Goal: Information Seeking & Learning: Learn about a topic

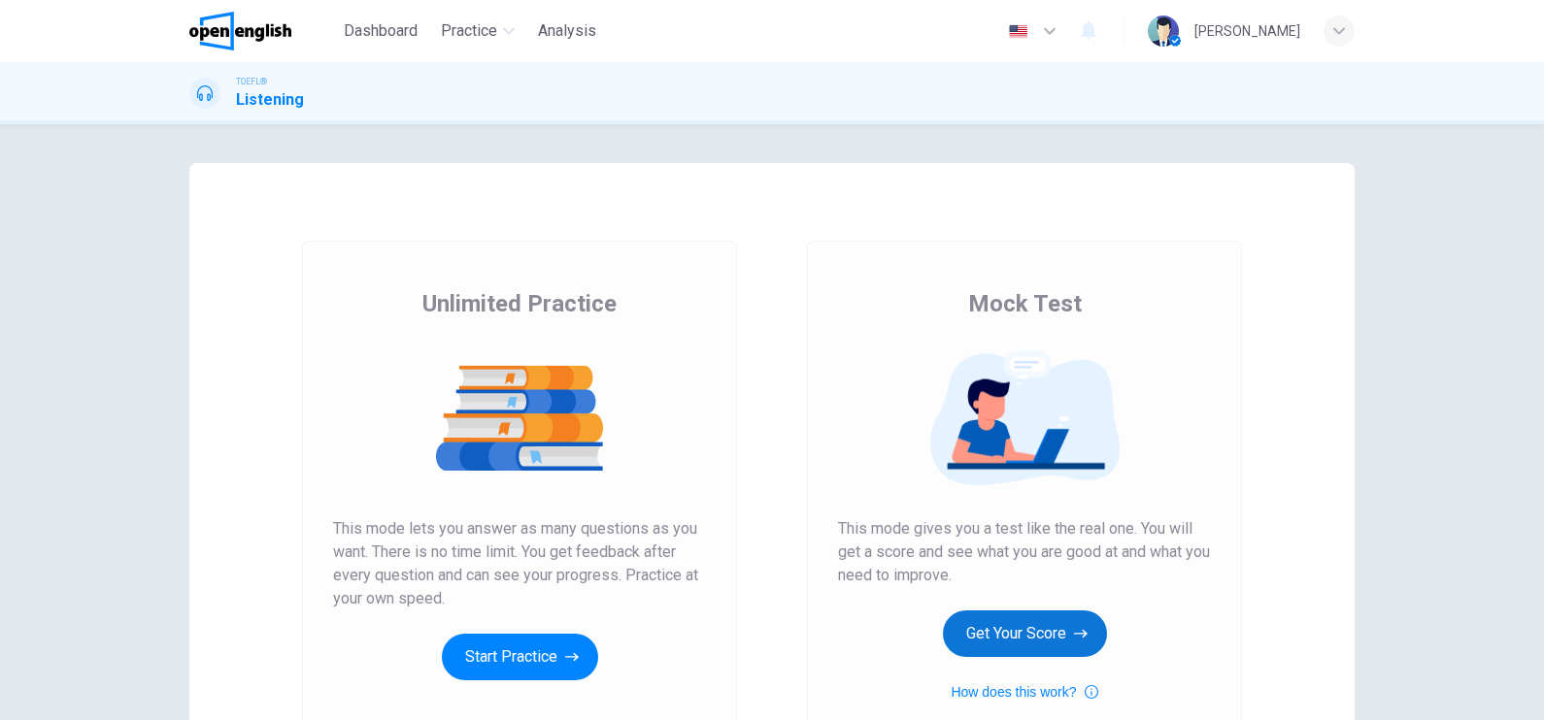
click at [1031, 618] on button "Get Your Score" at bounding box center [1025, 634] width 164 height 47
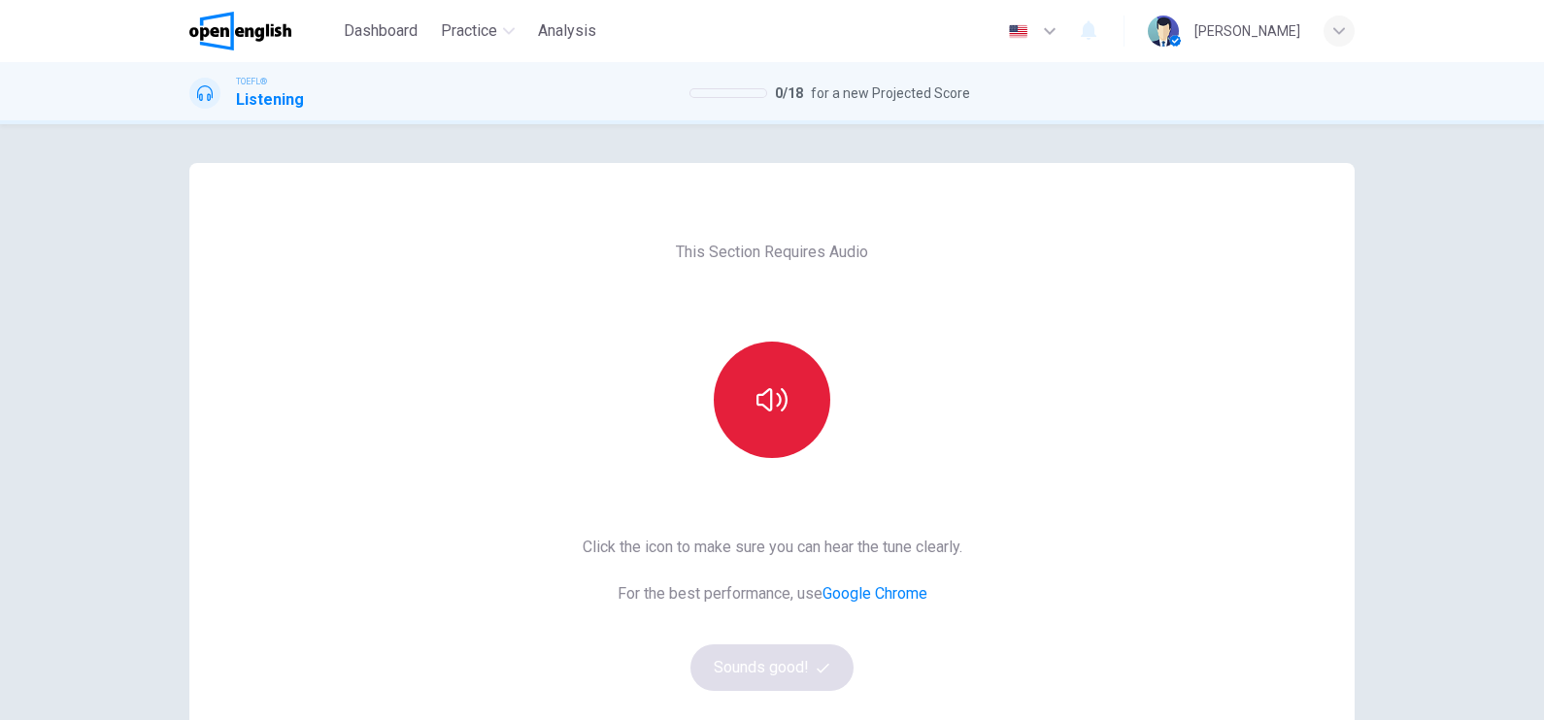
click at [773, 420] on button "button" at bounding box center [772, 400] width 117 height 117
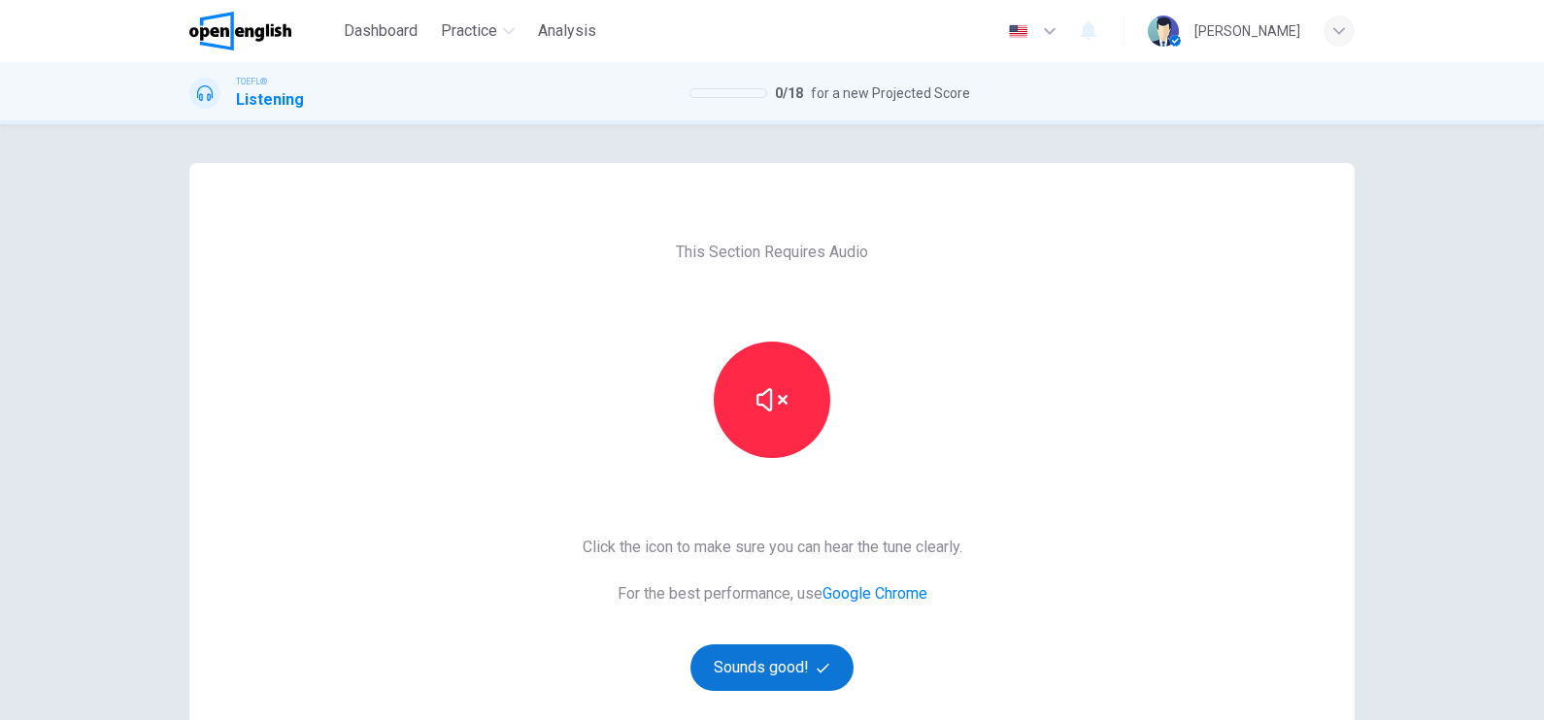
click at [777, 662] on button "Sounds good!" at bounding box center [771, 668] width 163 height 47
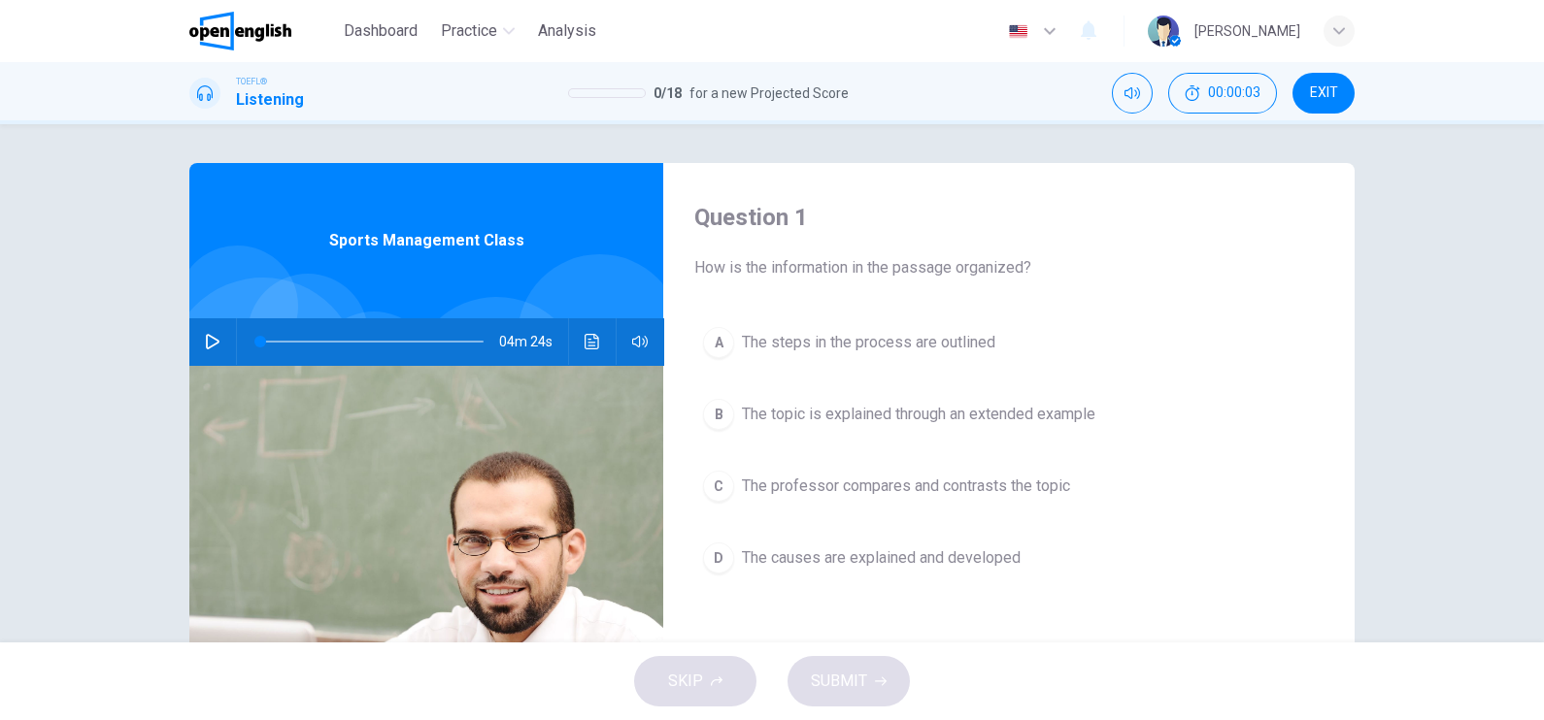
click at [211, 337] on icon "button" at bounding box center [213, 342] width 16 height 16
click at [277, 358] on div at bounding box center [368, 341] width 262 height 47
click at [267, 343] on span at bounding box center [273, 342] width 12 height 12
drag, startPoint x: 261, startPoint y: 343, endPoint x: 104, endPoint y: 343, distance: 157.3
click at [104, 343] on div "Question 1 How is the information in the passage organized? A The steps in the …" at bounding box center [772, 383] width 1544 height 518
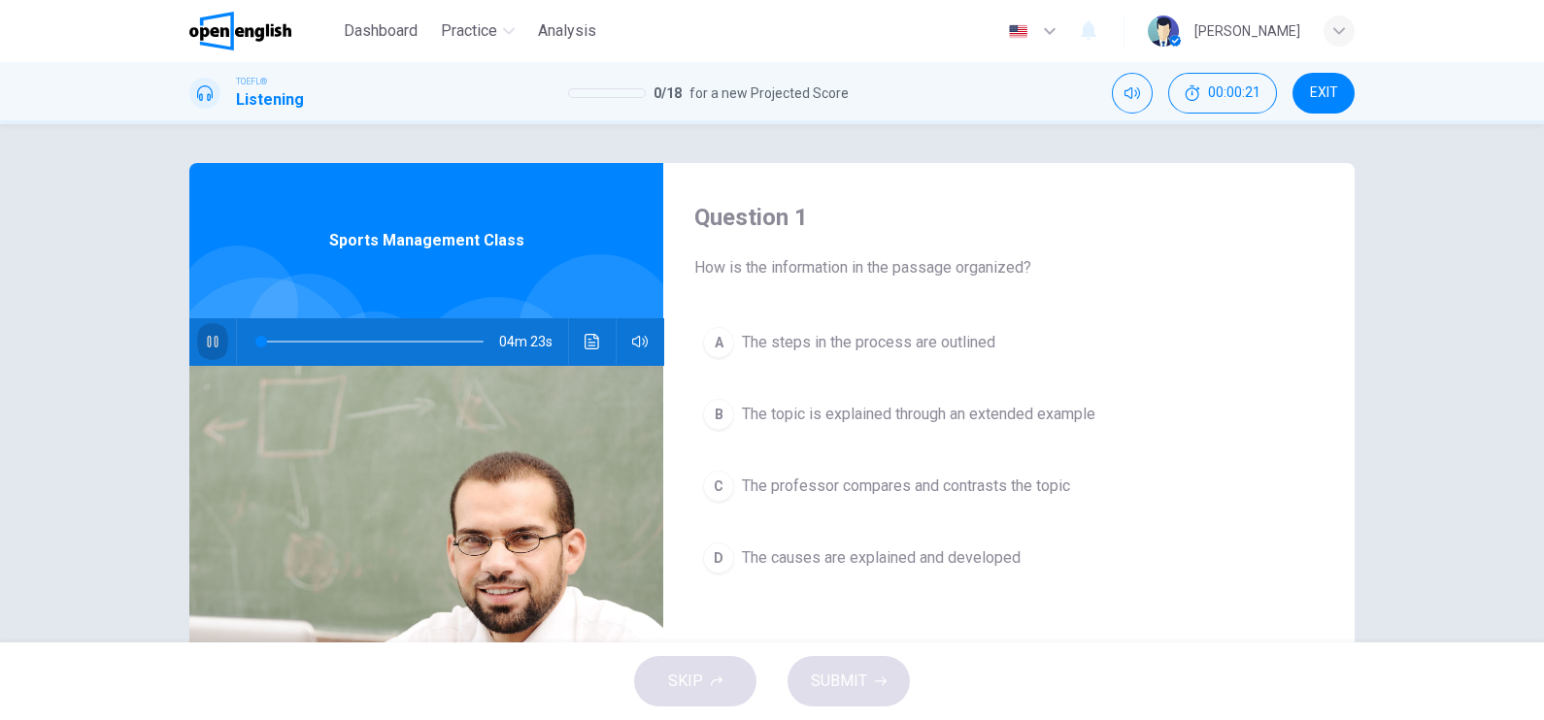
click at [205, 344] on icon "button" at bounding box center [213, 342] width 16 height 16
click at [206, 344] on icon "button" at bounding box center [213, 342] width 16 height 16
drag, startPoint x: 257, startPoint y: 345, endPoint x: 198, endPoint y: 345, distance: 59.2
click at [198, 345] on div "04m 24s" at bounding box center [426, 341] width 474 height 47
click at [197, 342] on button "button" at bounding box center [212, 341] width 31 height 47
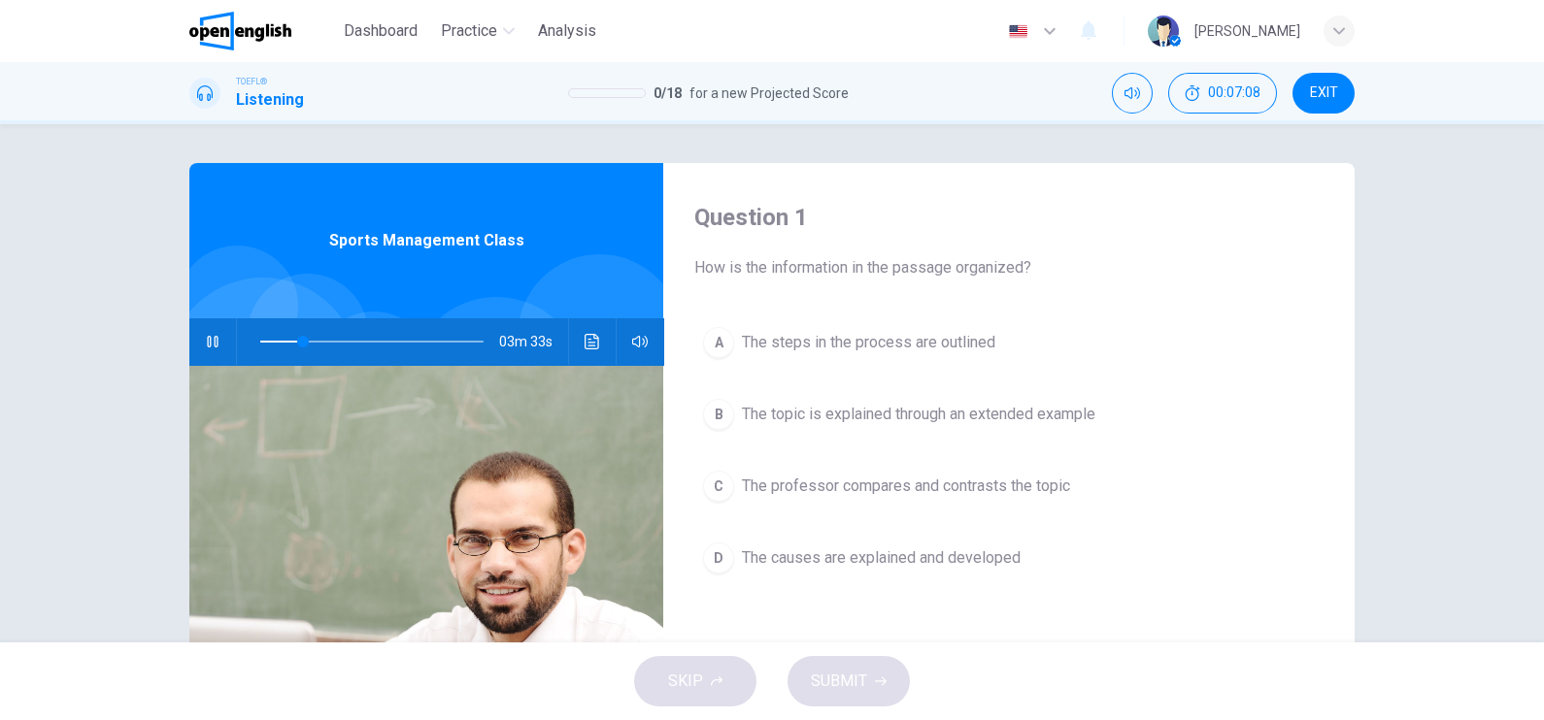
click at [1031, 481] on span "The professor compares and contrasts the topic" at bounding box center [906, 486] width 328 height 23
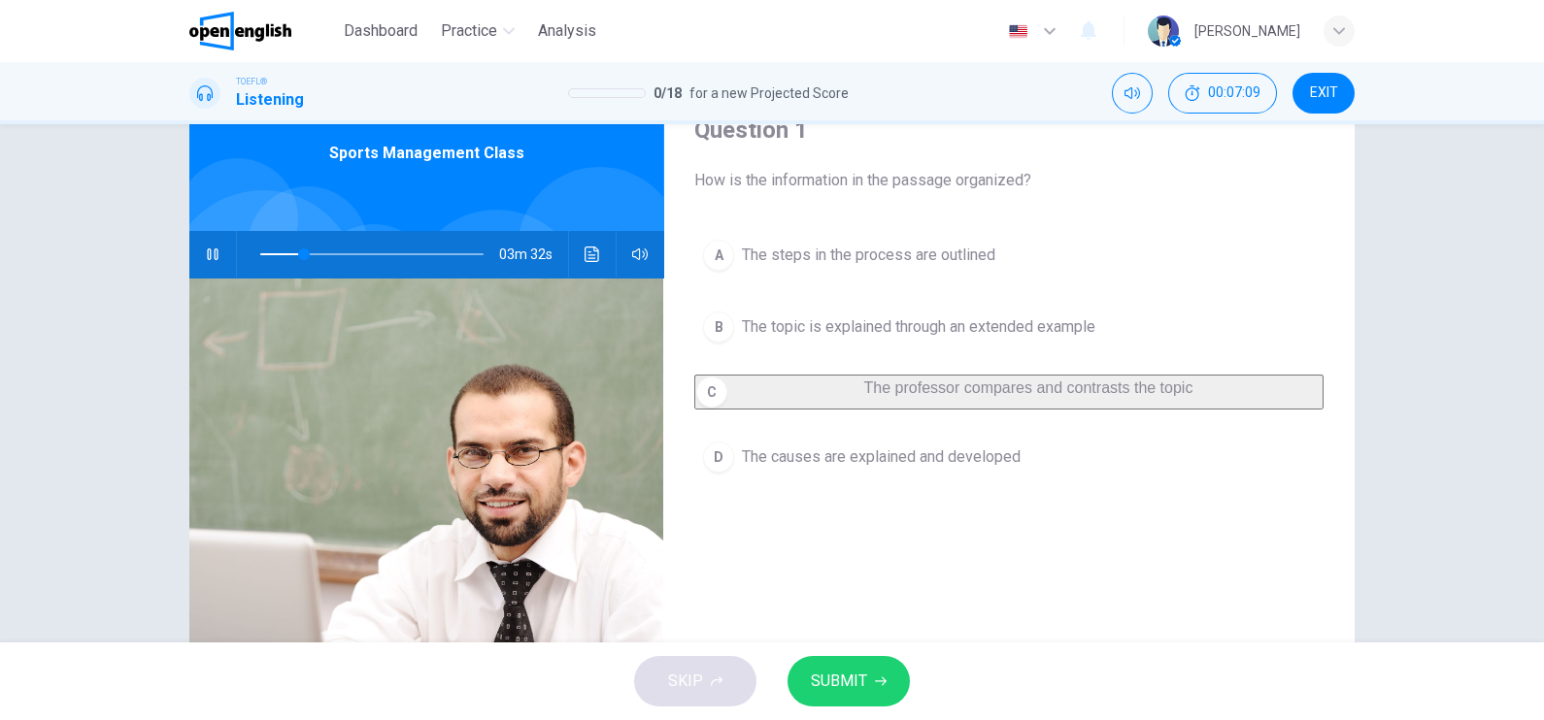
scroll to position [120, 0]
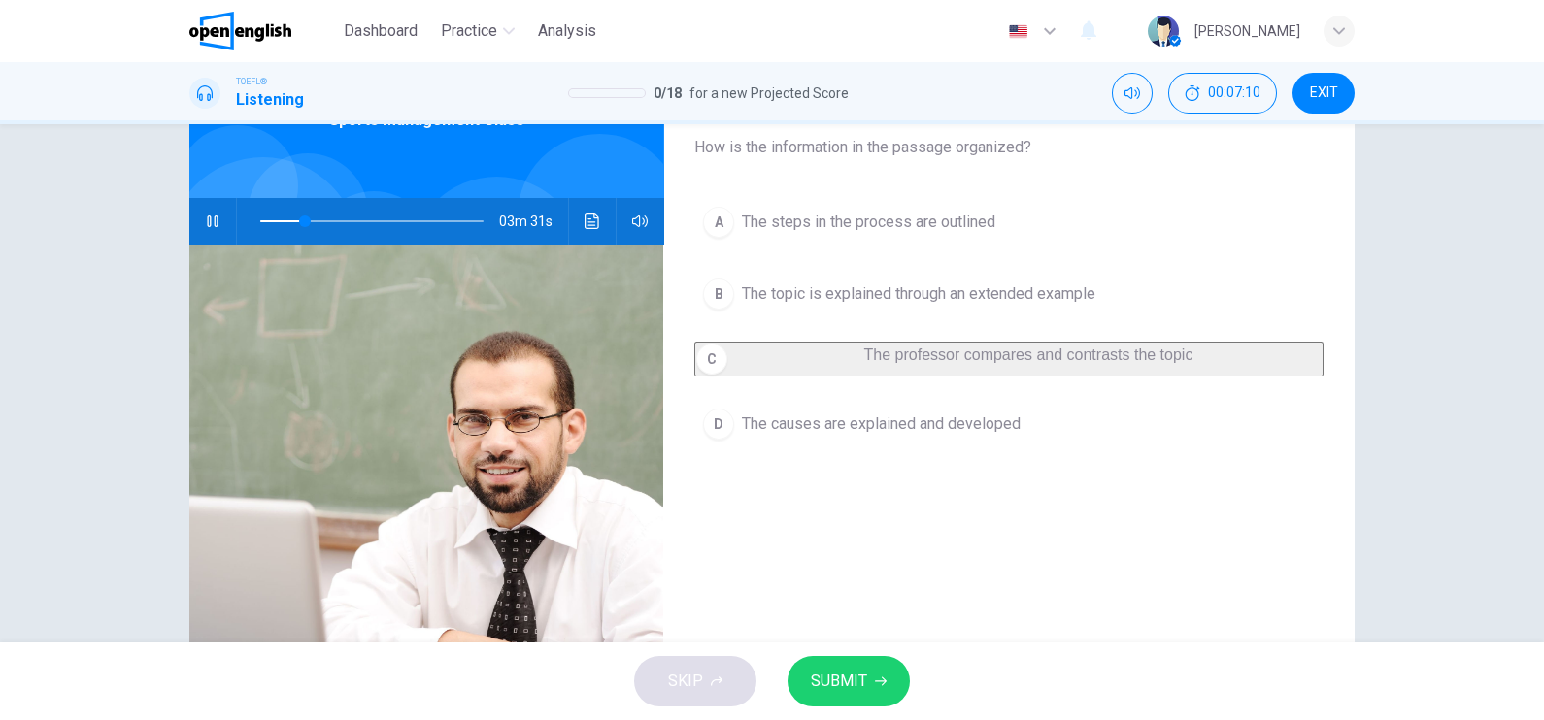
click at [860, 660] on button "SUBMIT" at bounding box center [848, 681] width 122 height 50
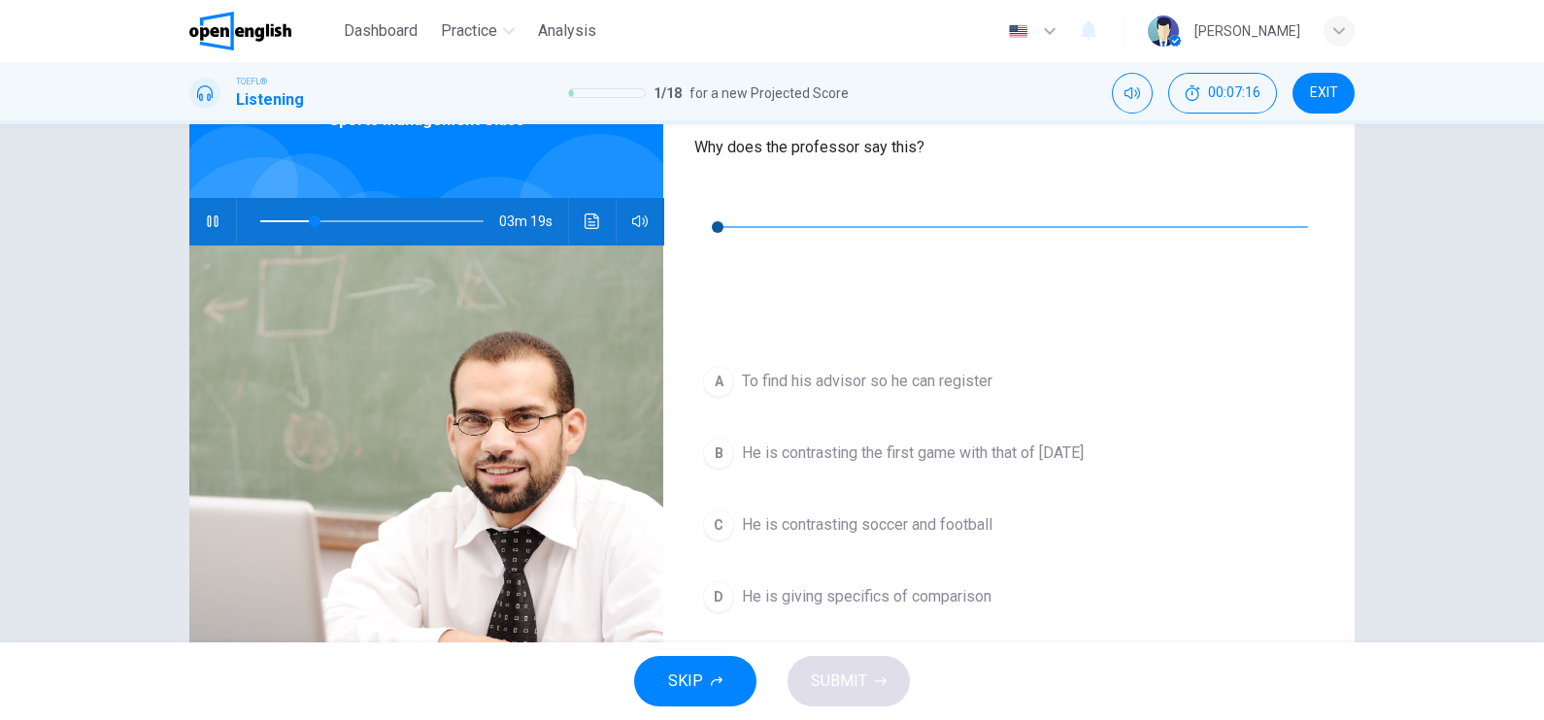
click at [207, 217] on icon "button" at bounding box center [212, 222] width 11 height 12
type input "**"
click at [725, 202] on button "button" at bounding box center [709, 198] width 31 height 31
click at [694, 210] on div "00m 15s" at bounding box center [1008, 251] width 629 height 136
click at [706, 198] on icon "button" at bounding box center [710, 198] width 14 height 16
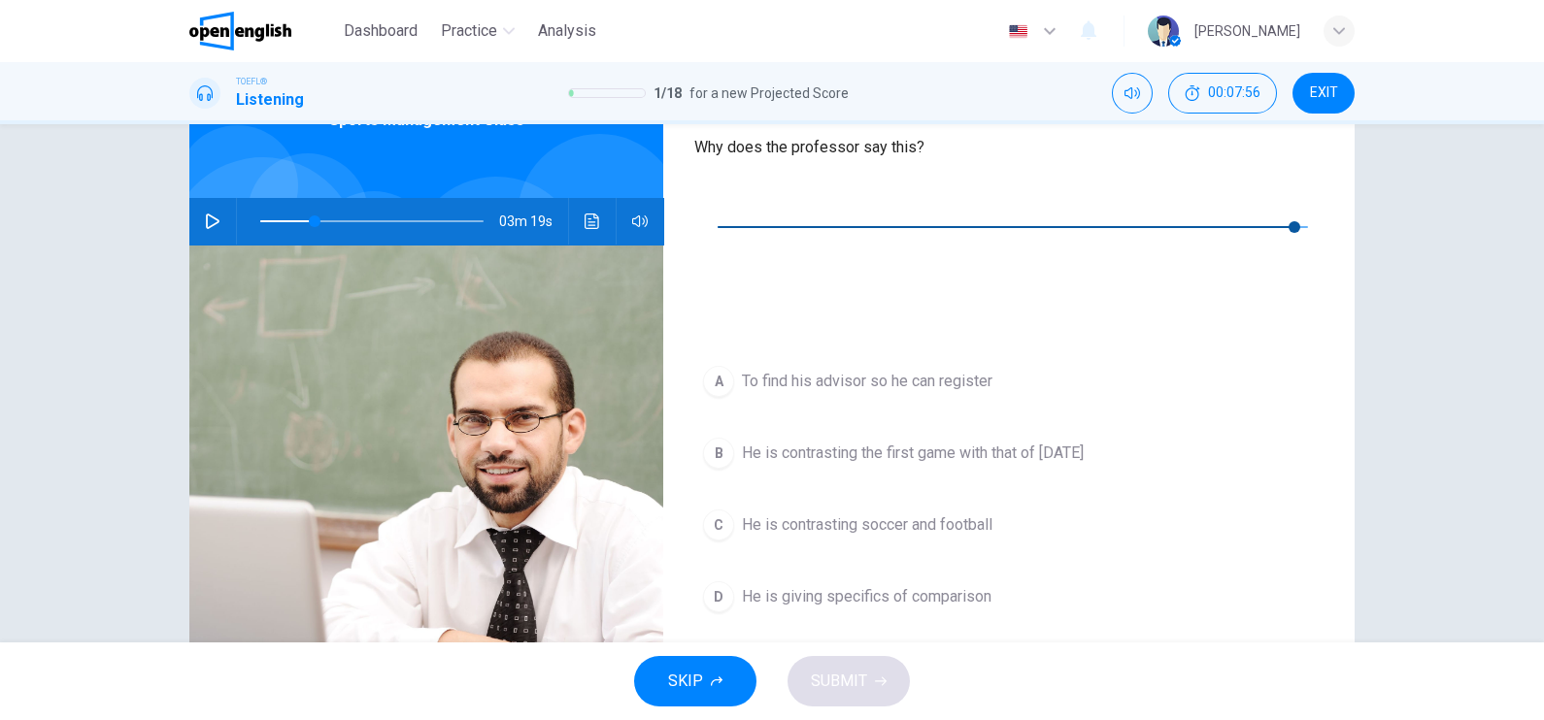
type input "*"
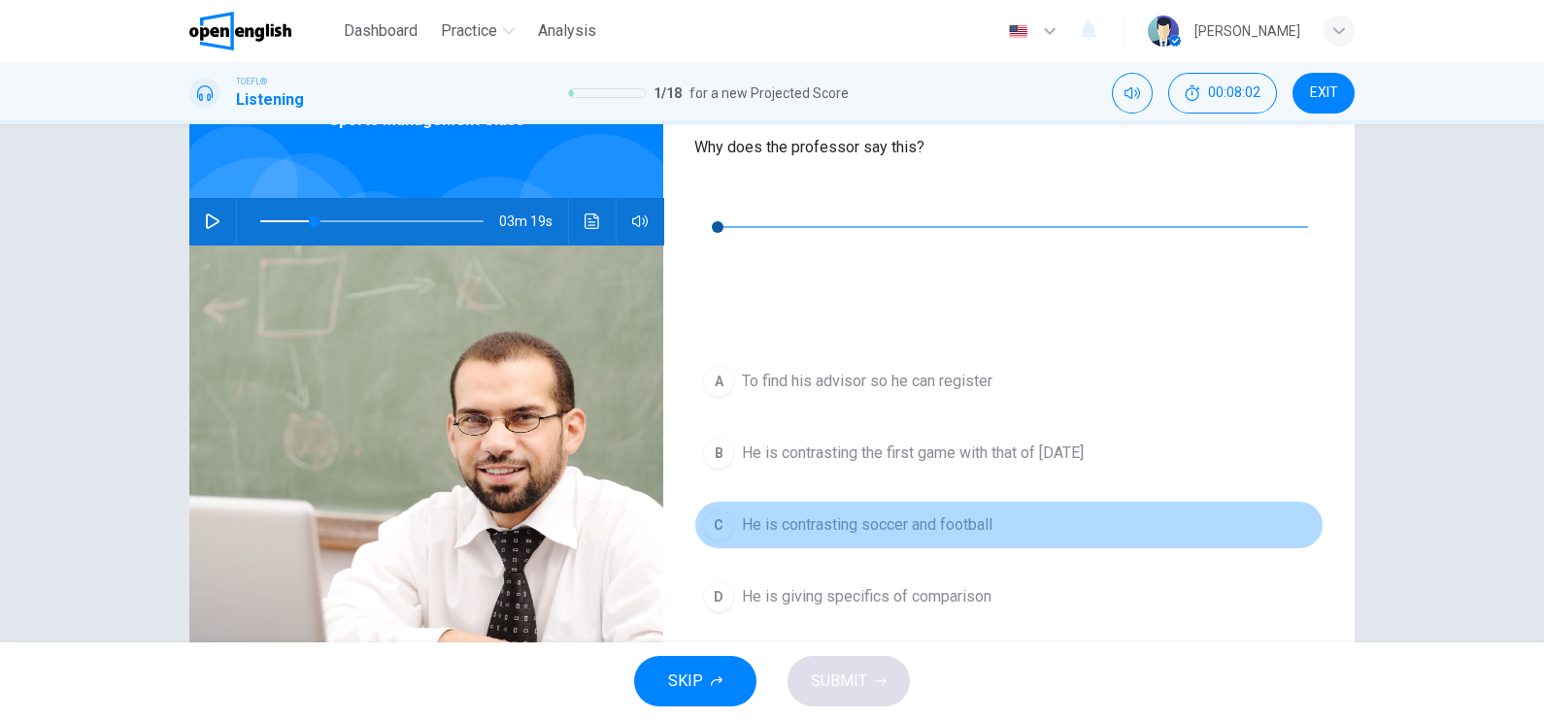
click at [896, 501] on button "C He is contrasting soccer and football" at bounding box center [1008, 525] width 629 height 49
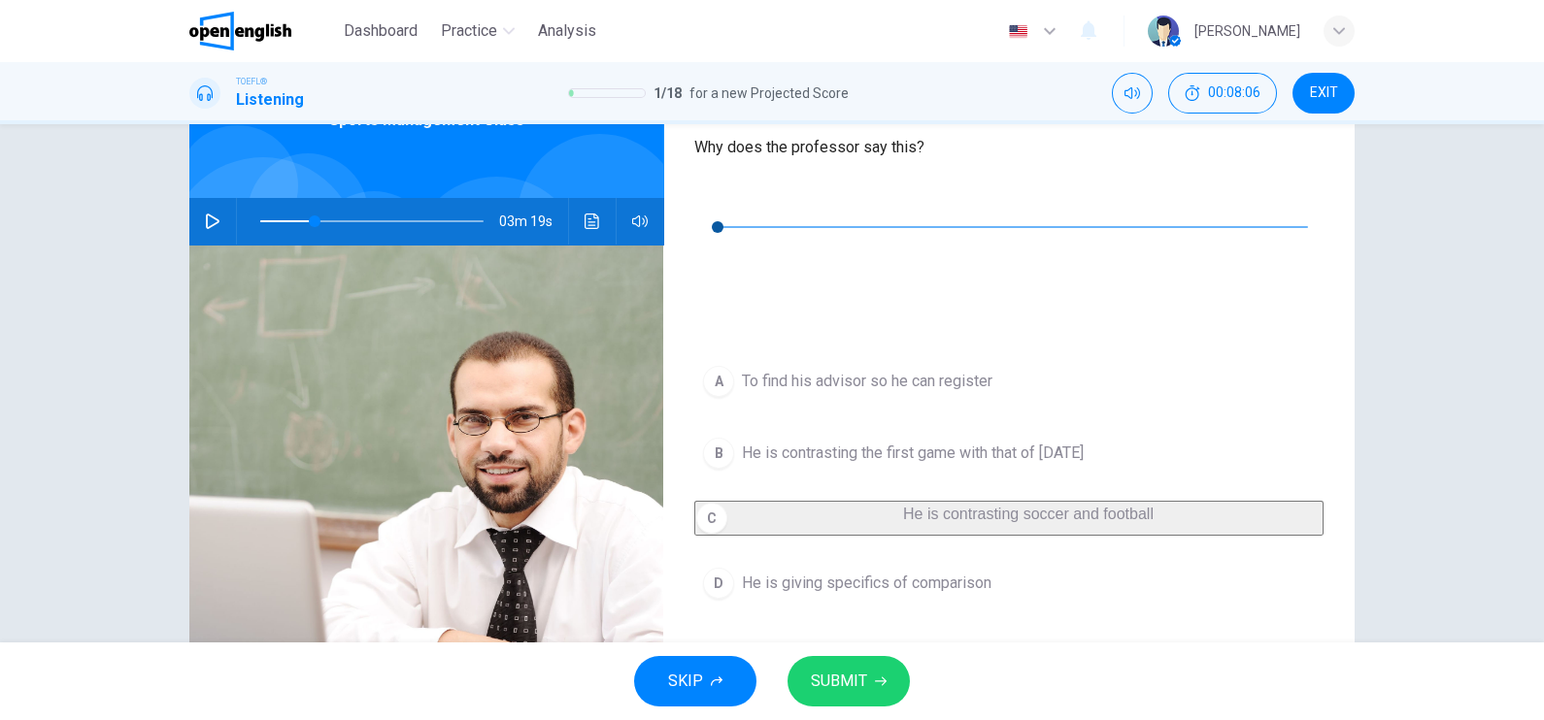
click at [915, 572] on span "He is giving specifics of comparison" at bounding box center [867, 583] width 250 height 23
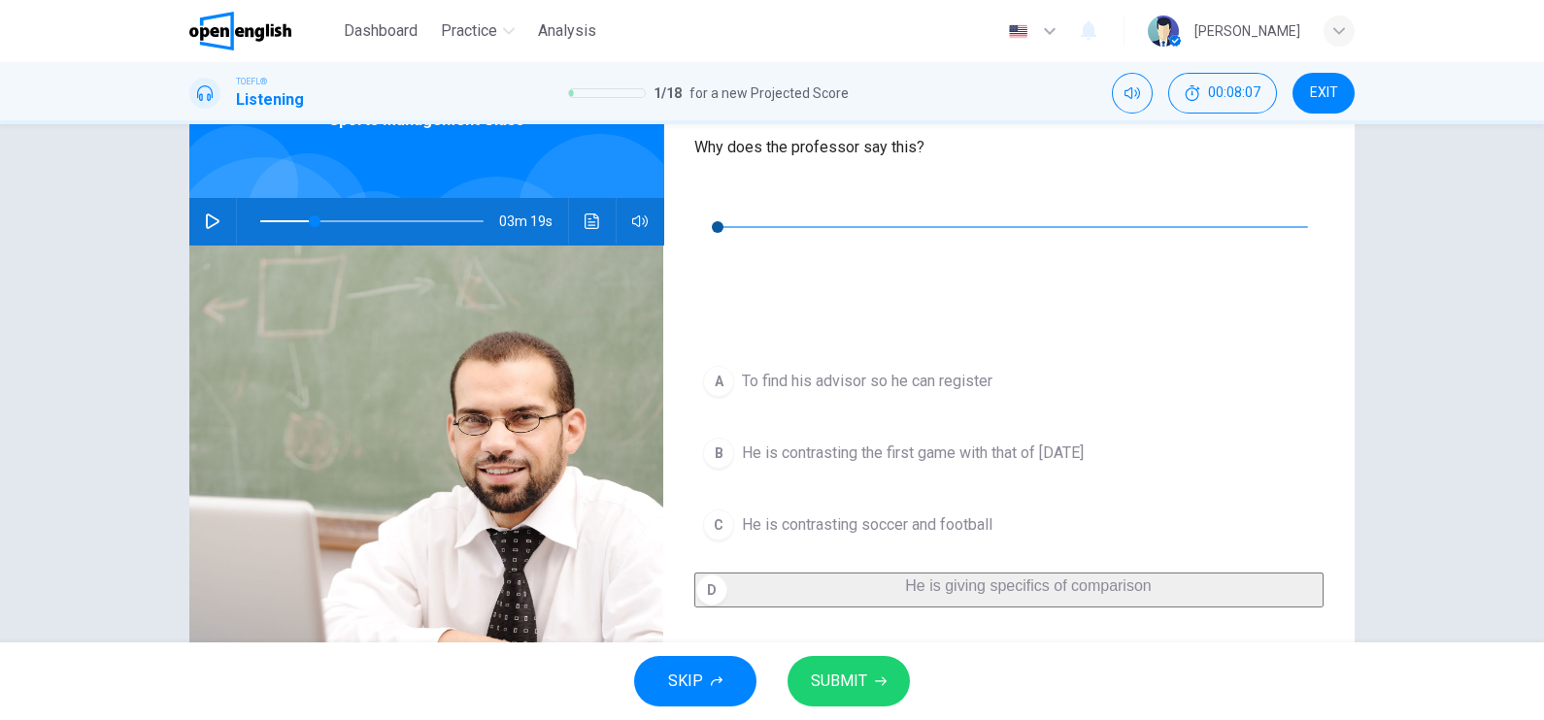
click at [883, 676] on icon "button" at bounding box center [881, 682] width 12 height 12
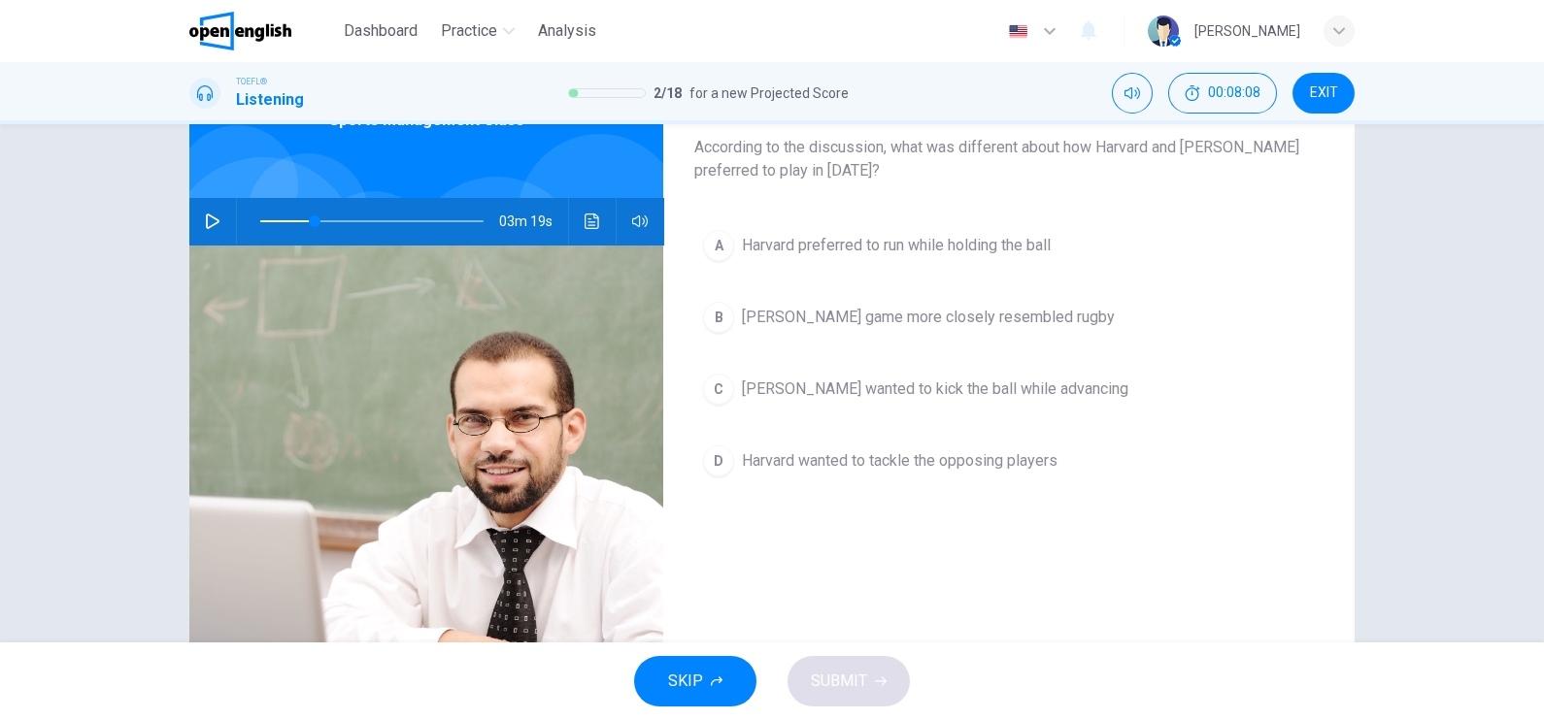
click at [217, 213] on button "button" at bounding box center [212, 221] width 31 height 47
click at [209, 221] on icon "button" at bounding box center [212, 222] width 11 height 12
type input "**"
